Goal: Information Seeking & Learning: Find specific page/section

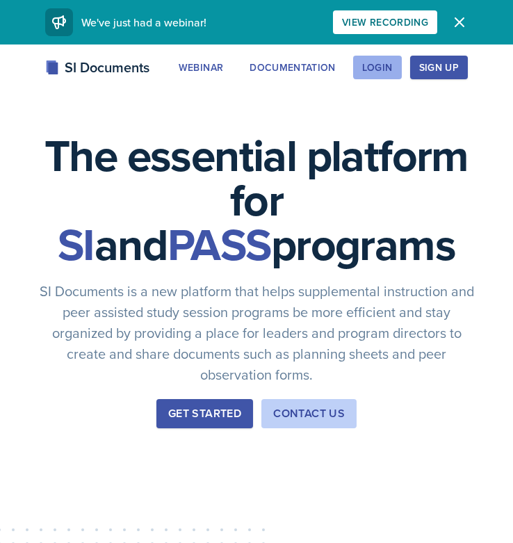
click at [380, 67] on div "Login" at bounding box center [377, 67] width 31 height 11
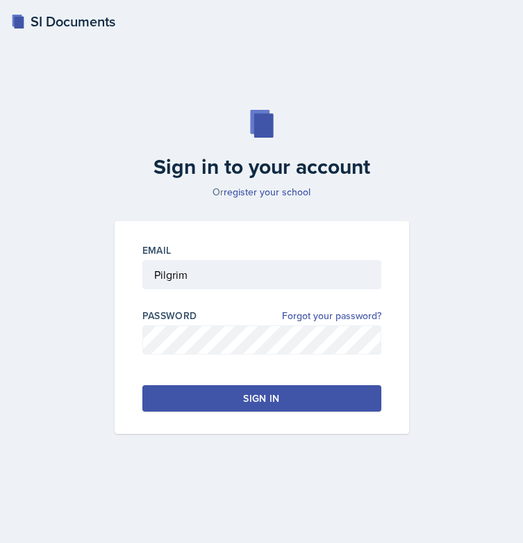
click at [222, 402] on button "Sign in" at bounding box center [261, 398] width 239 height 26
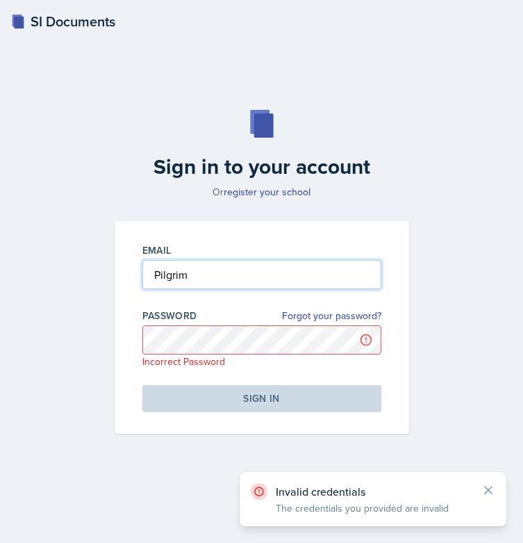
click at [199, 277] on input "Pilgrim" at bounding box center [261, 274] width 239 height 29
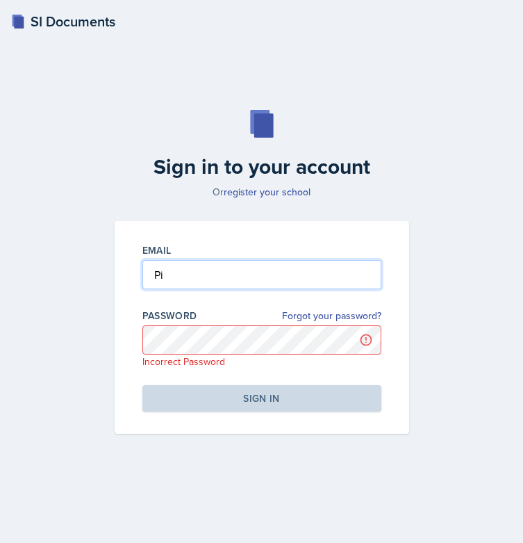
type input "P"
type input "[EMAIL_ADDRESS][DOMAIN_NAME]"
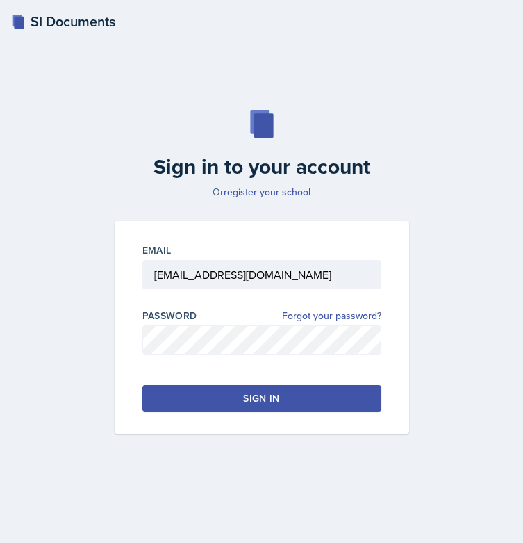
click at [231, 394] on button "Sign in" at bounding box center [261, 398] width 239 height 26
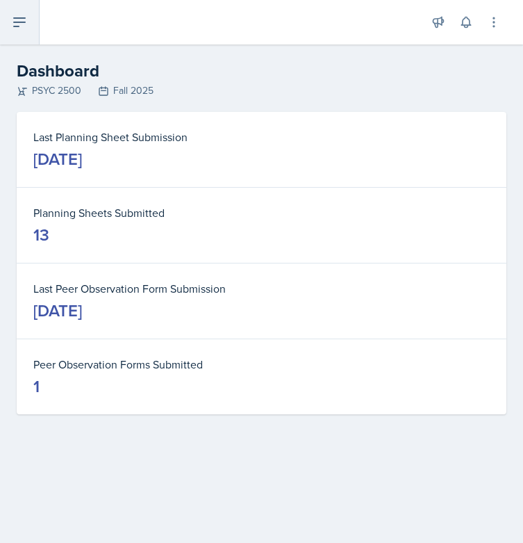
click at [19, 39] on button at bounding box center [20, 22] width 40 height 44
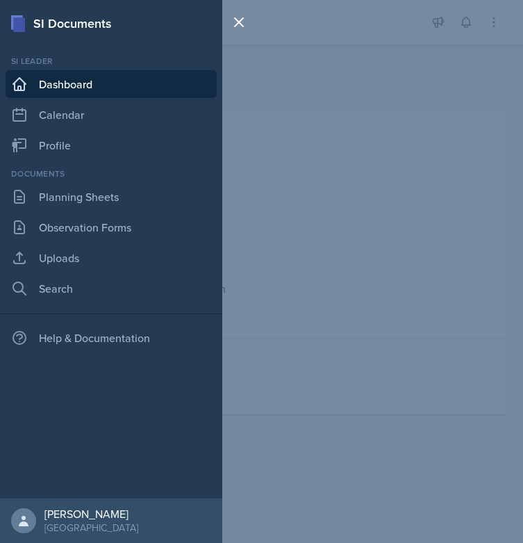
click at [320, 207] on div "SI Documents Si leader Dashboard Calendar Profile Documents Planning Sheets Obs…" at bounding box center [261, 271] width 523 height 543
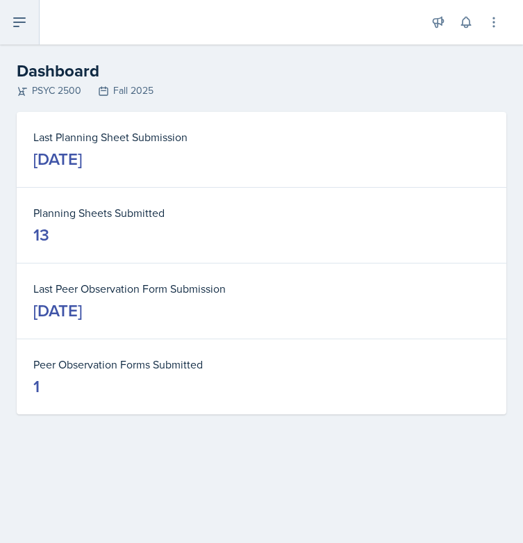
click at [28, 28] on button at bounding box center [20, 22] width 40 height 44
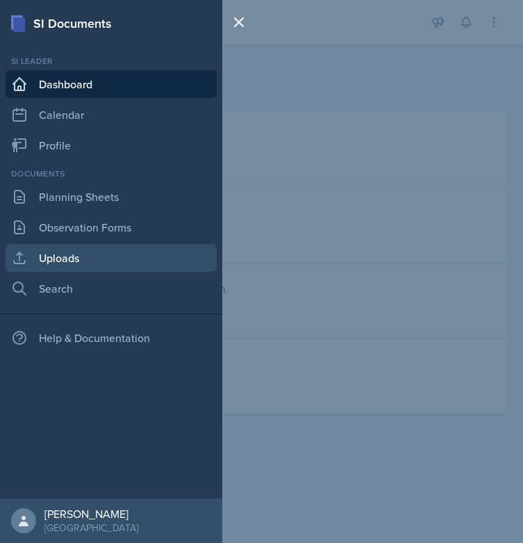
click at [76, 264] on link "Uploads" at bounding box center [111, 258] width 211 height 28
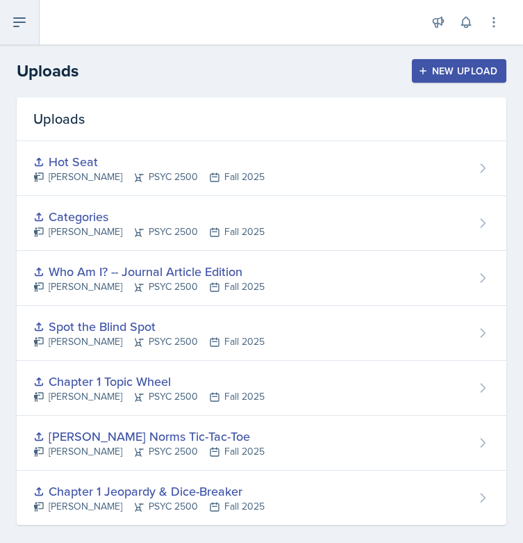
click at [29, 23] on button at bounding box center [20, 22] width 40 height 44
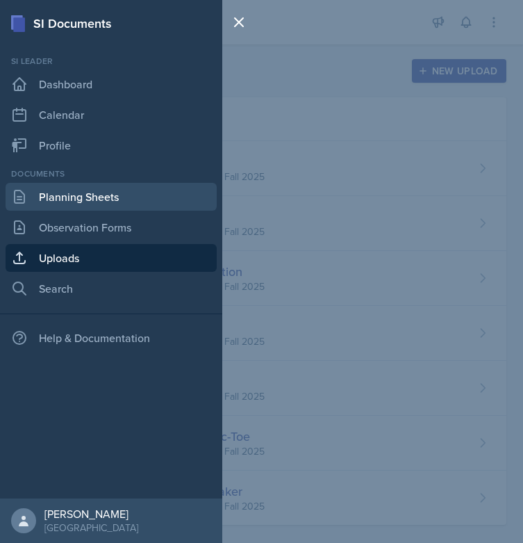
click at [90, 195] on link "Planning Sheets" at bounding box center [111, 197] width 211 height 28
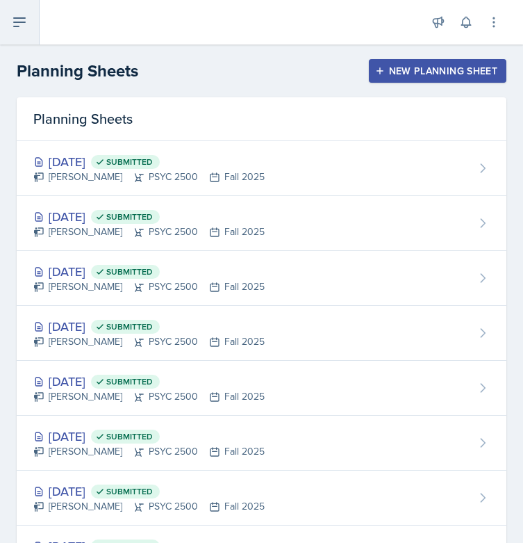
click at [14, 35] on button at bounding box center [20, 22] width 40 height 44
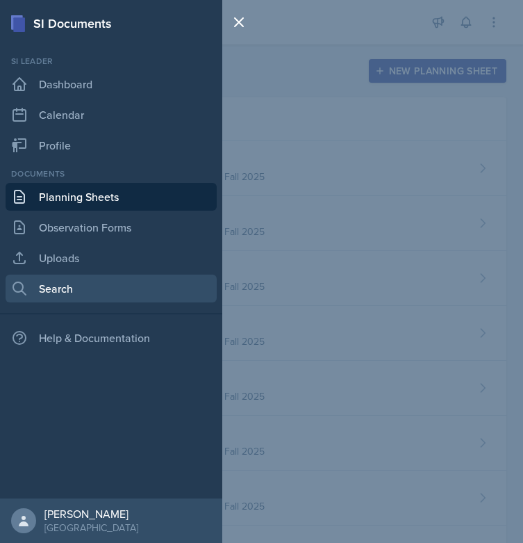
click at [64, 286] on link "Search" at bounding box center [111, 289] width 211 height 28
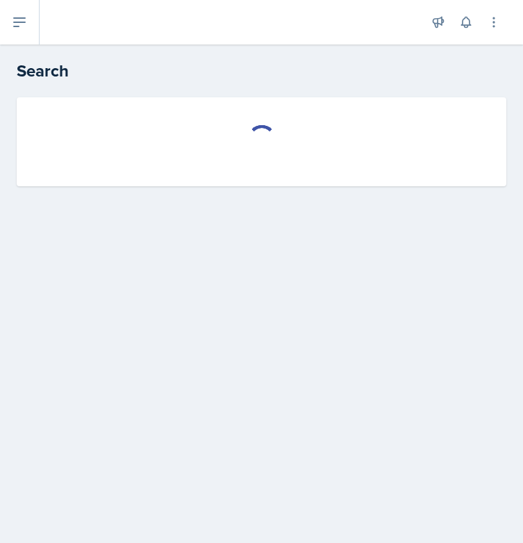
select select "all"
select select "1"
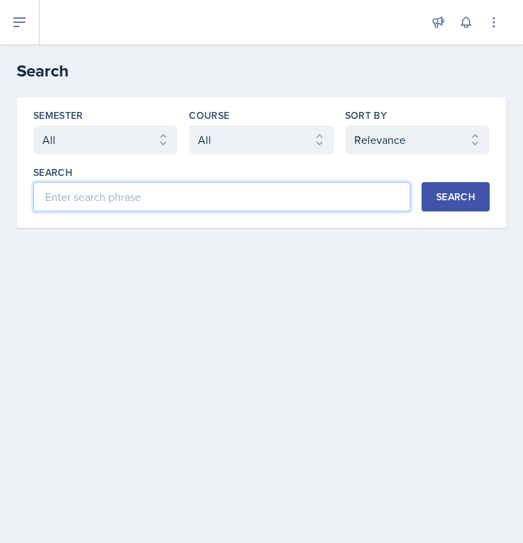
click at [187, 197] on input at bounding box center [221, 196] width 377 height 29
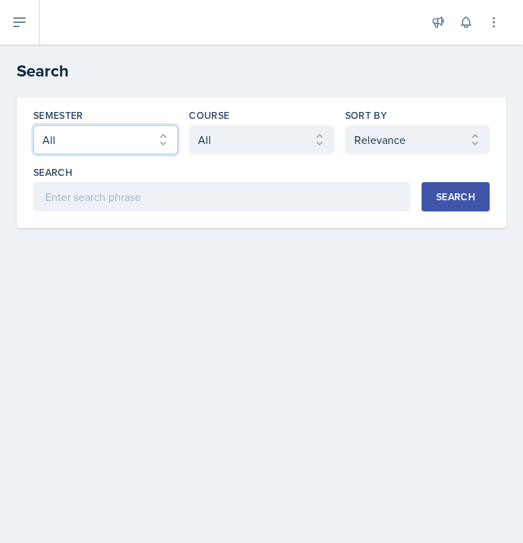
click at [133, 145] on select "Select semester All Fall 2025 Summer 2025 Spring 2025 Fall 2024 Summer 2024 Spr…" at bounding box center [105, 139] width 145 height 29
select select "2bed604d-1099-4043-b1bc-2365e8740244"
click at [33, 125] on select "Select semester All Fall 2025 Summer 2025 Spring 2025 Fall 2024 Summer 2024 Spr…" at bounding box center [105, 139] width 145 height 29
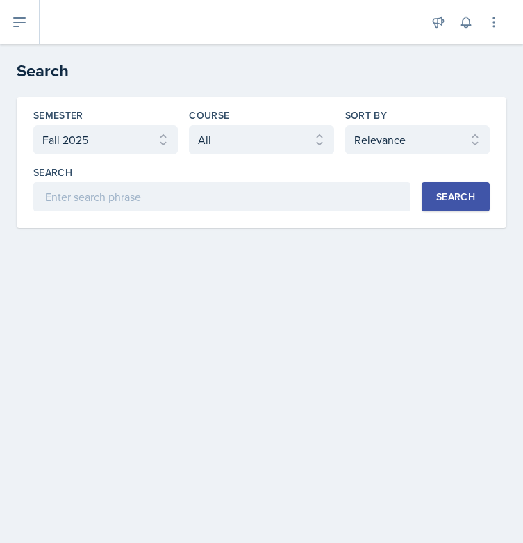
click at [461, 188] on button "Search" at bounding box center [456, 196] width 68 height 29
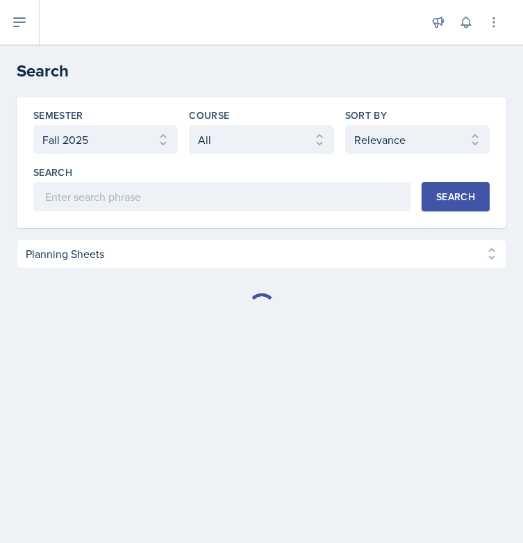
select select "Planning Sheets (1795)"
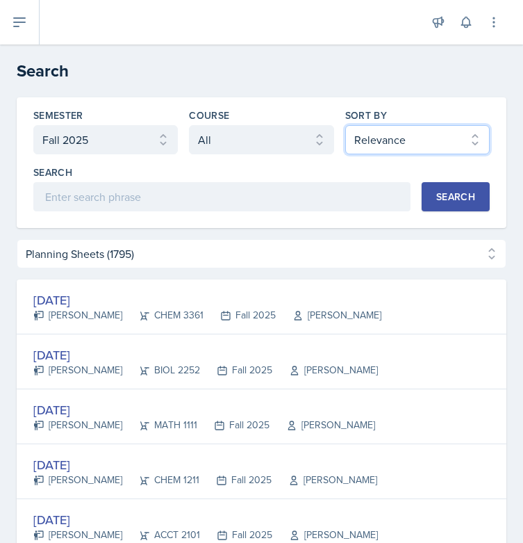
click at [374, 128] on select "Select sort by Relevance Document Date (Asc) Document Date (Desc)" at bounding box center [417, 139] width 145 height 29
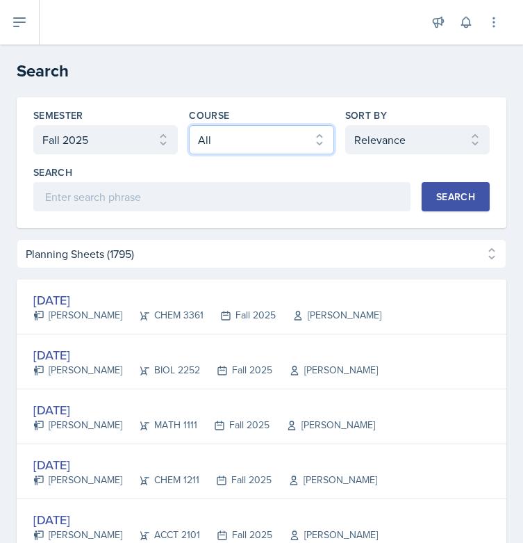
click at [285, 144] on select "Select course All ACCT 2101 ACCT 2102 ACCT 4050 ANTH 1102 ANTH 3301 ARCH 1000 A…" at bounding box center [261, 139] width 145 height 29
select select "a6d59019-deb4-4e6a-9cae-caaa95bc3408"
click at [189, 125] on select "Select course All ACCT 2101 ACCT 2102 ACCT 4050 ANTH 1102 ANTH 3301 ARCH 1000 A…" at bounding box center [261, 139] width 145 height 29
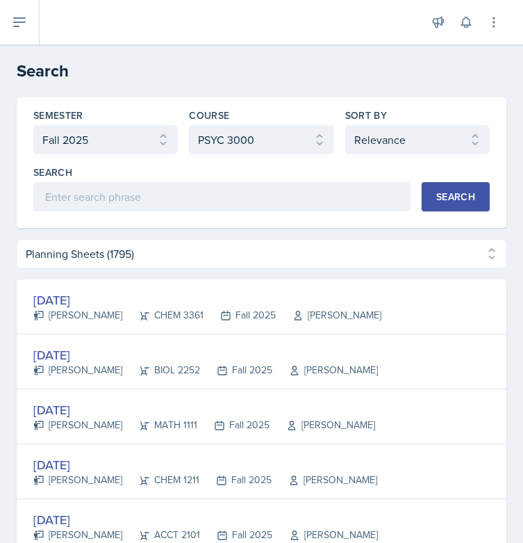
click at [451, 204] on button "Search" at bounding box center [456, 196] width 68 height 29
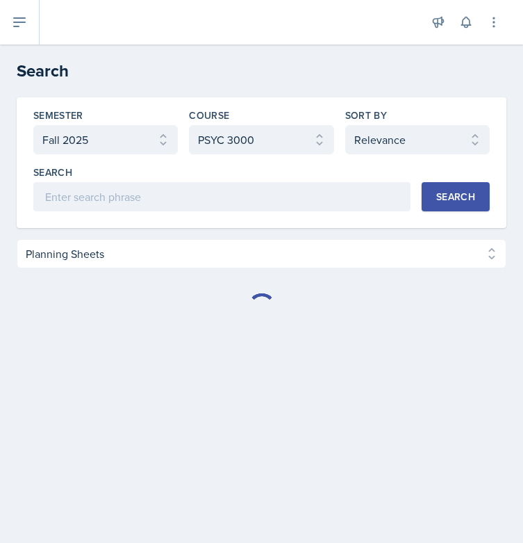
select select "Planning Sheets (33)"
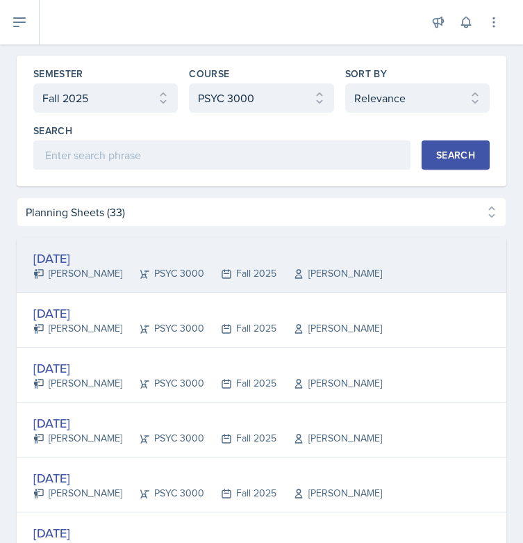
scroll to position [47, 0]
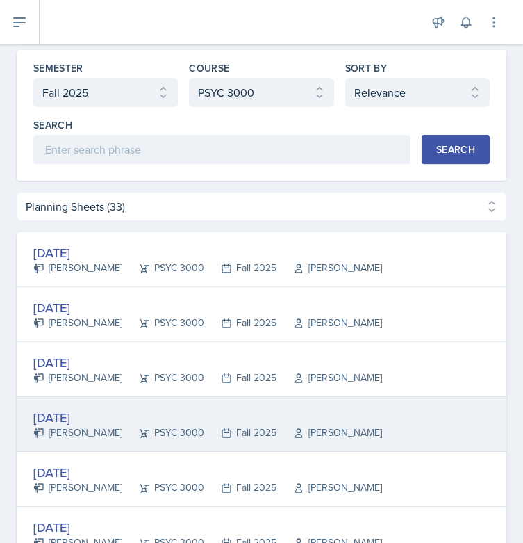
click at [166, 414] on div "[DATE]" at bounding box center [207, 417] width 349 height 19
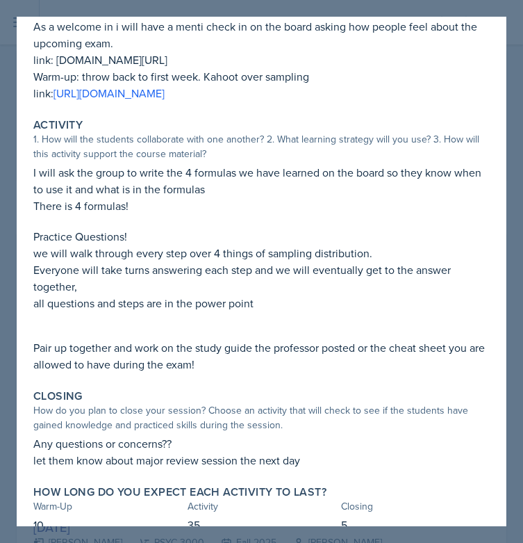
scroll to position [177, 0]
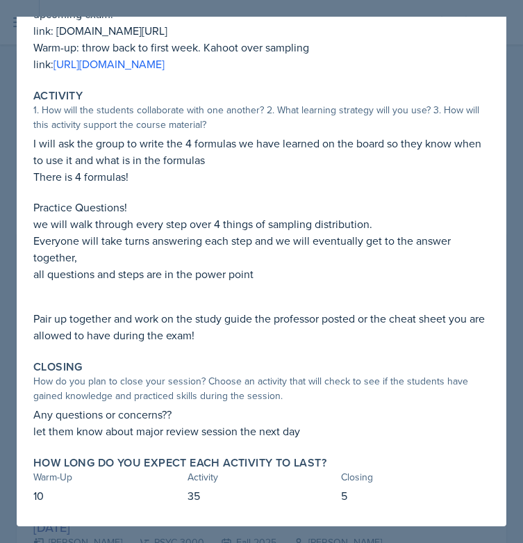
click at [510, 67] on div at bounding box center [261, 271] width 523 height 543
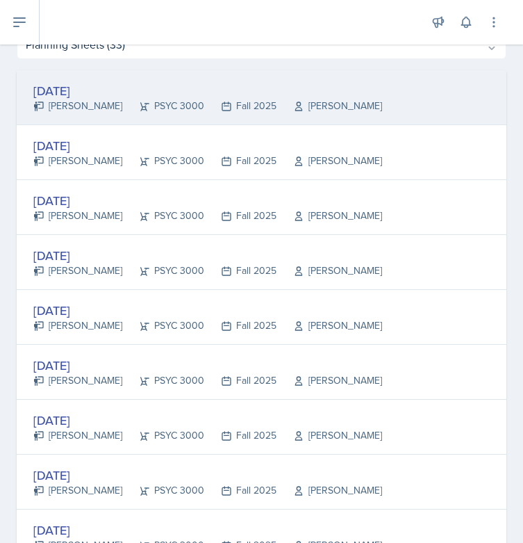
scroll to position [247, 0]
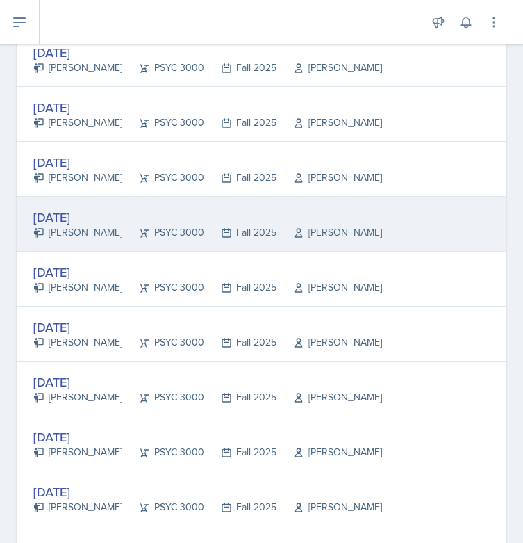
click at [240, 214] on div "[DATE]" at bounding box center [207, 217] width 349 height 19
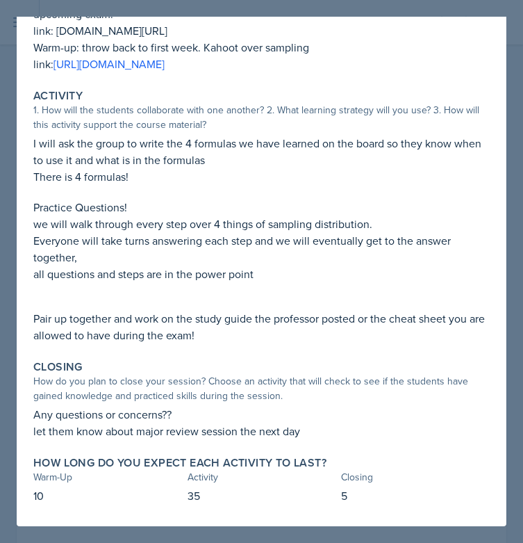
click at [514, 90] on div at bounding box center [261, 271] width 523 height 543
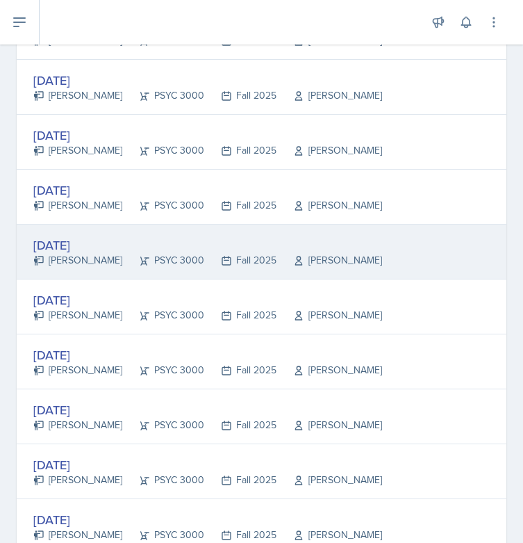
scroll to position [341, 0]
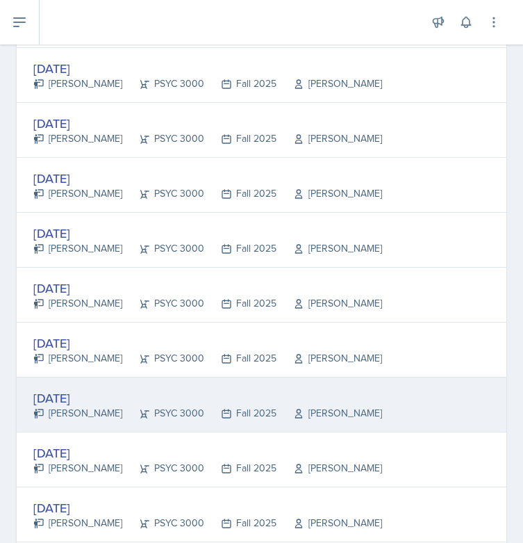
click at [225, 395] on div "[DATE]" at bounding box center [207, 398] width 349 height 19
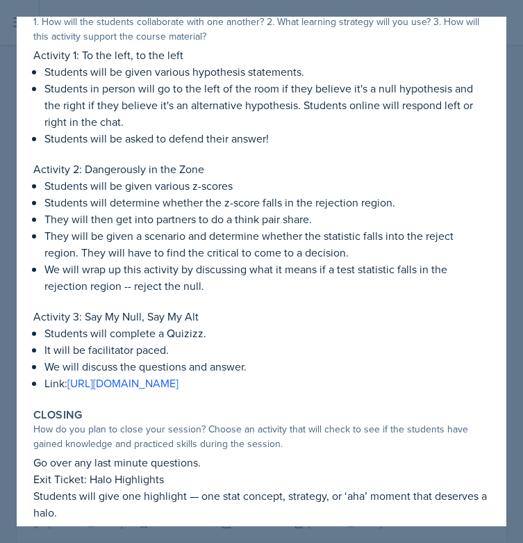
scroll to position [277, 0]
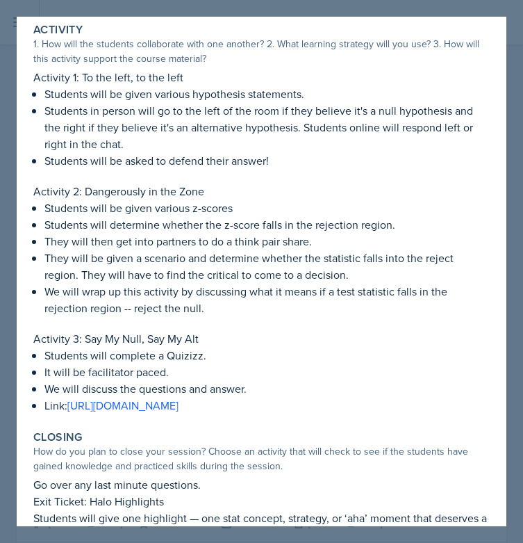
click at [520, 127] on div at bounding box center [261, 271] width 523 height 543
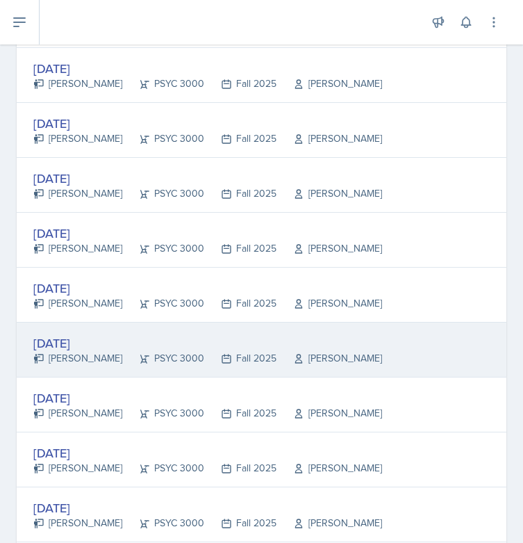
click at [193, 351] on div "PSYC 3000" at bounding box center [163, 358] width 82 height 15
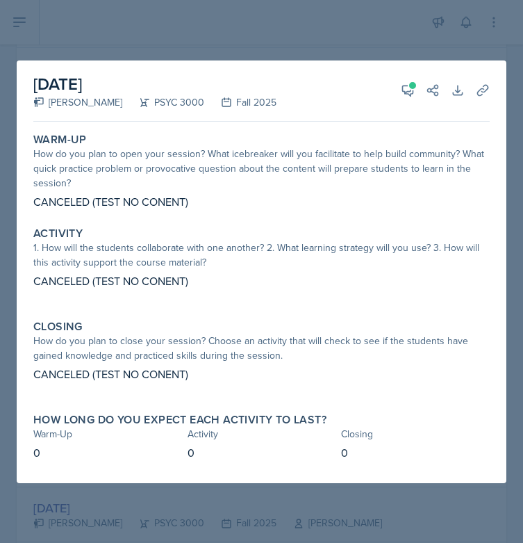
click at [516, 133] on div at bounding box center [261, 271] width 523 height 543
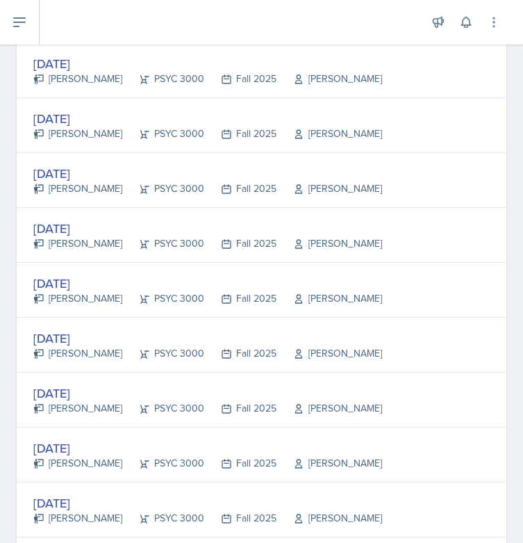
scroll to position [637, 0]
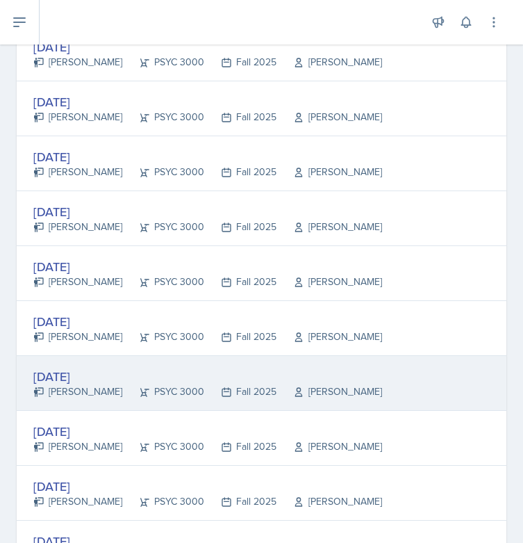
click at [190, 379] on div "[DATE]" at bounding box center [207, 376] width 349 height 19
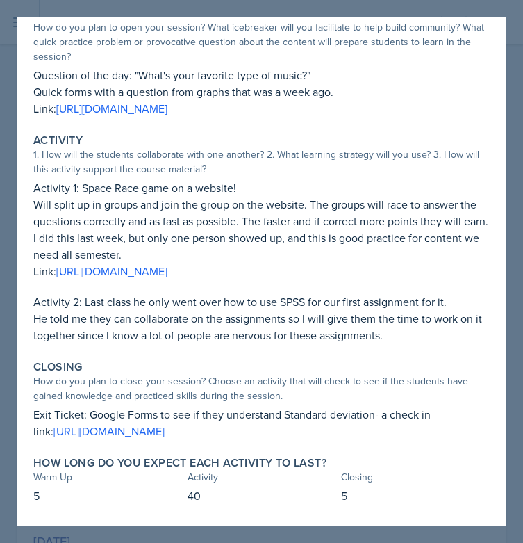
scroll to position [0, 0]
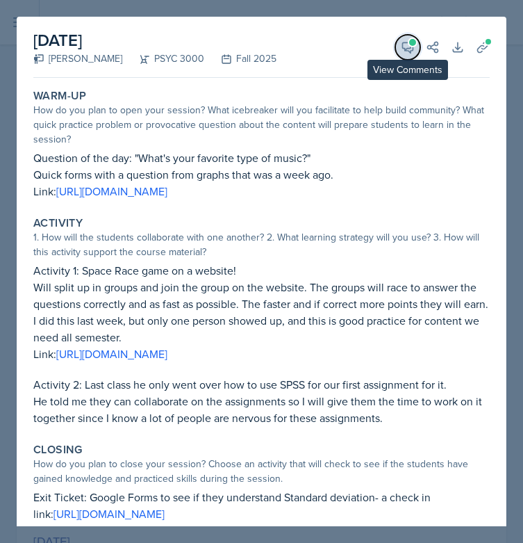
click at [403, 47] on icon at bounding box center [408, 47] width 10 height 10
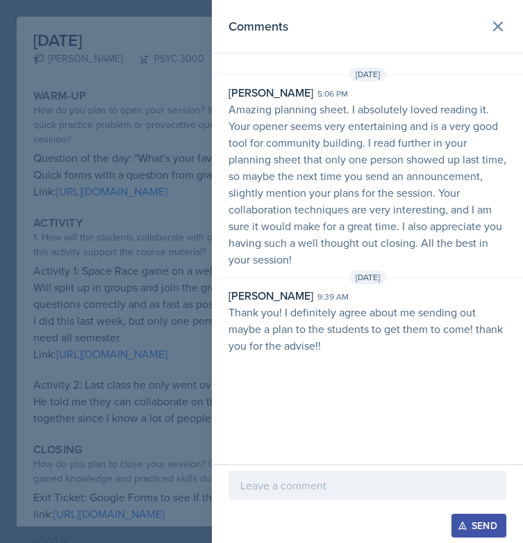
click at [165, 99] on div at bounding box center [261, 271] width 523 height 543
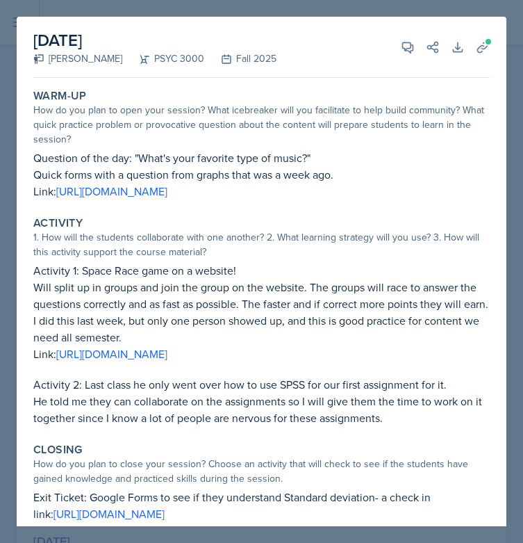
click at [293, 8] on div at bounding box center [261, 271] width 523 height 543
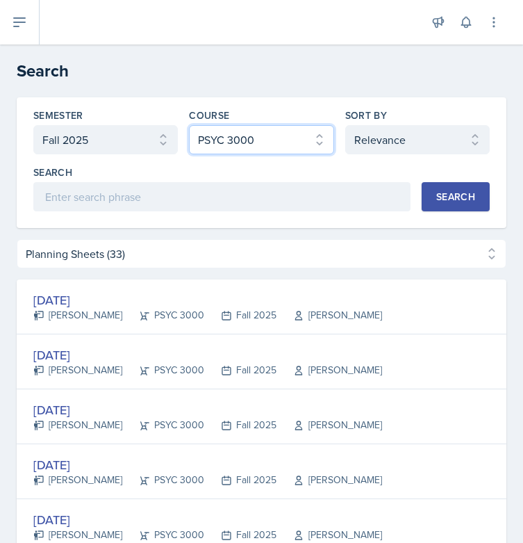
click at [283, 144] on select "Select course All ACCT 2101 ACCT 2102 ACCT 4050 ANTH 1102 ANTH 3301 ARCH 1000 A…" at bounding box center [261, 139] width 145 height 29
select select "cb260f5d-8c60-4c09-ae0f-98efead759ba"
click at [189, 125] on select "Select course All ACCT 2101 ACCT 2102 ACCT 4050 ANTH 1102 ANTH 3301 ARCH 1000 A…" at bounding box center [261, 139] width 145 height 29
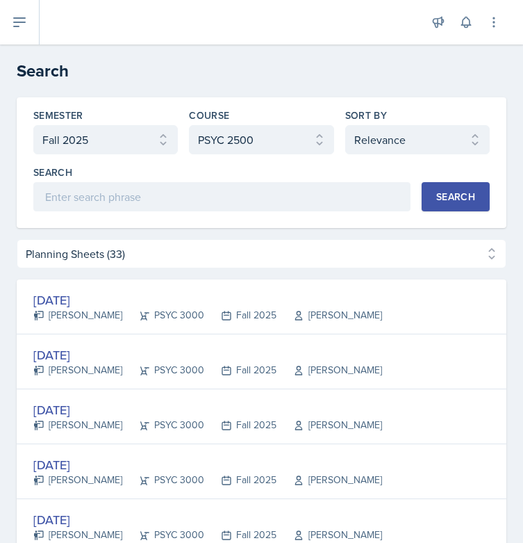
click at [443, 195] on div "Search" at bounding box center [456, 196] width 39 height 11
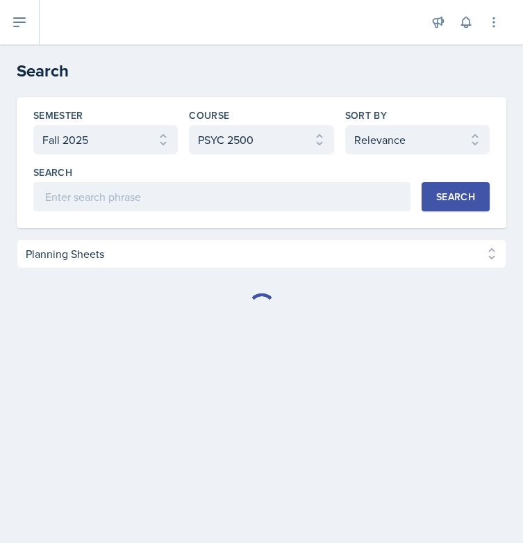
select select "Planning Sheets (37)"
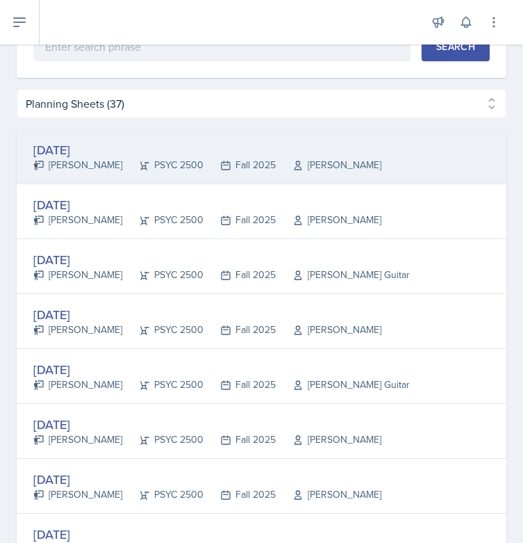
scroll to position [157, 0]
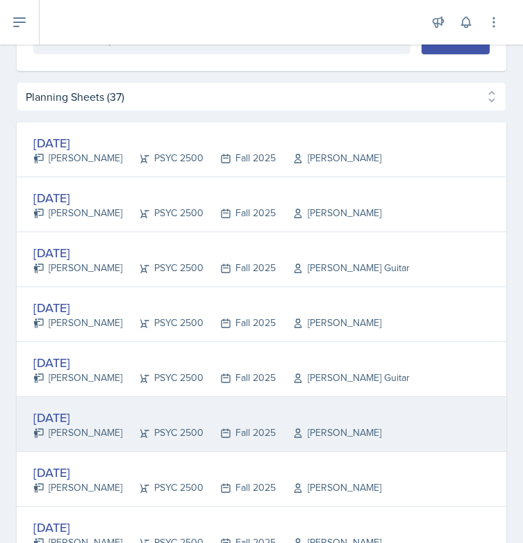
click at [121, 417] on div "[DATE]" at bounding box center [207, 417] width 348 height 19
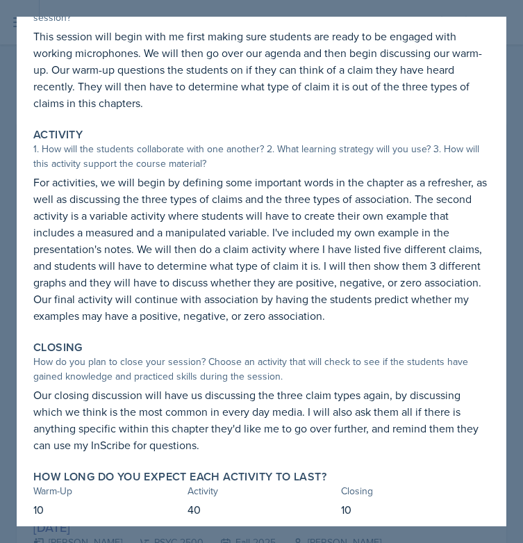
scroll to position [136, 0]
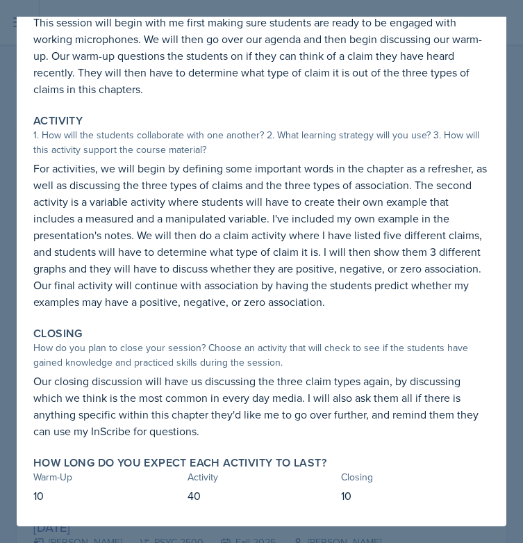
click at [51, 539] on div at bounding box center [261, 271] width 523 height 543
